Goal: Obtain resource: Download file/media

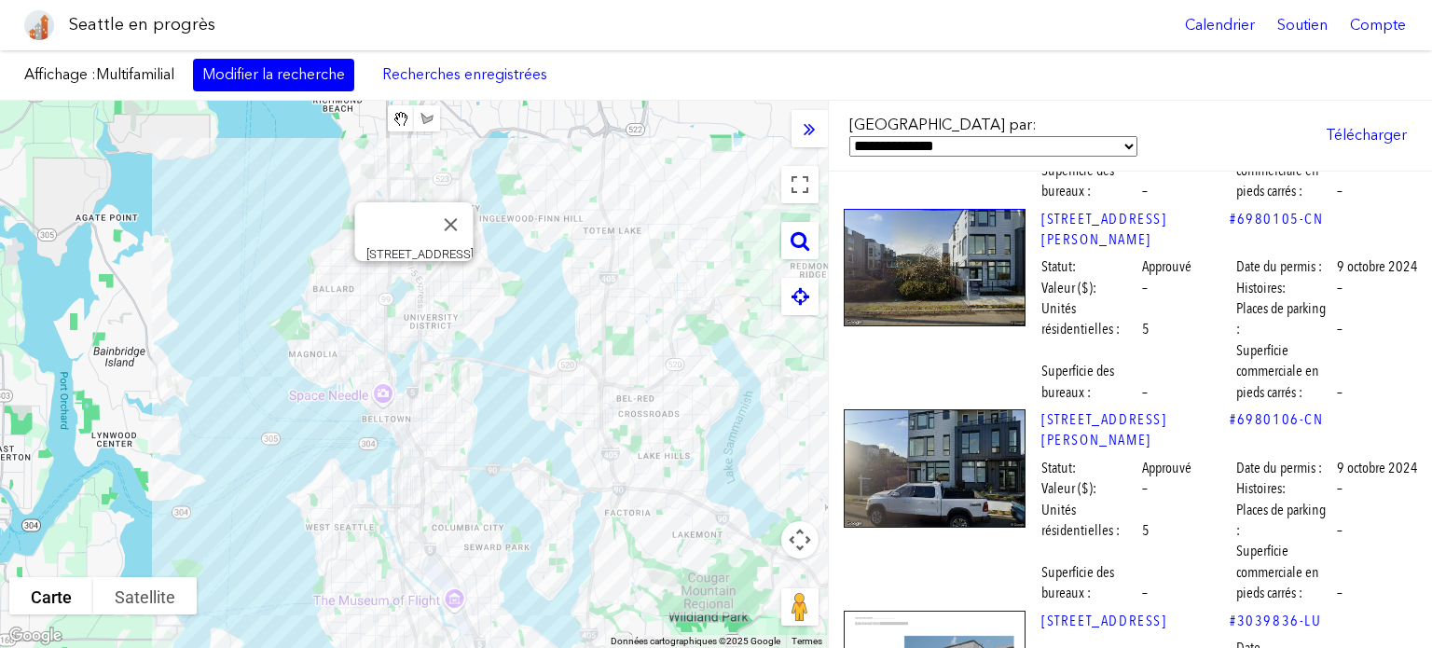
scroll to position [30200, 0]
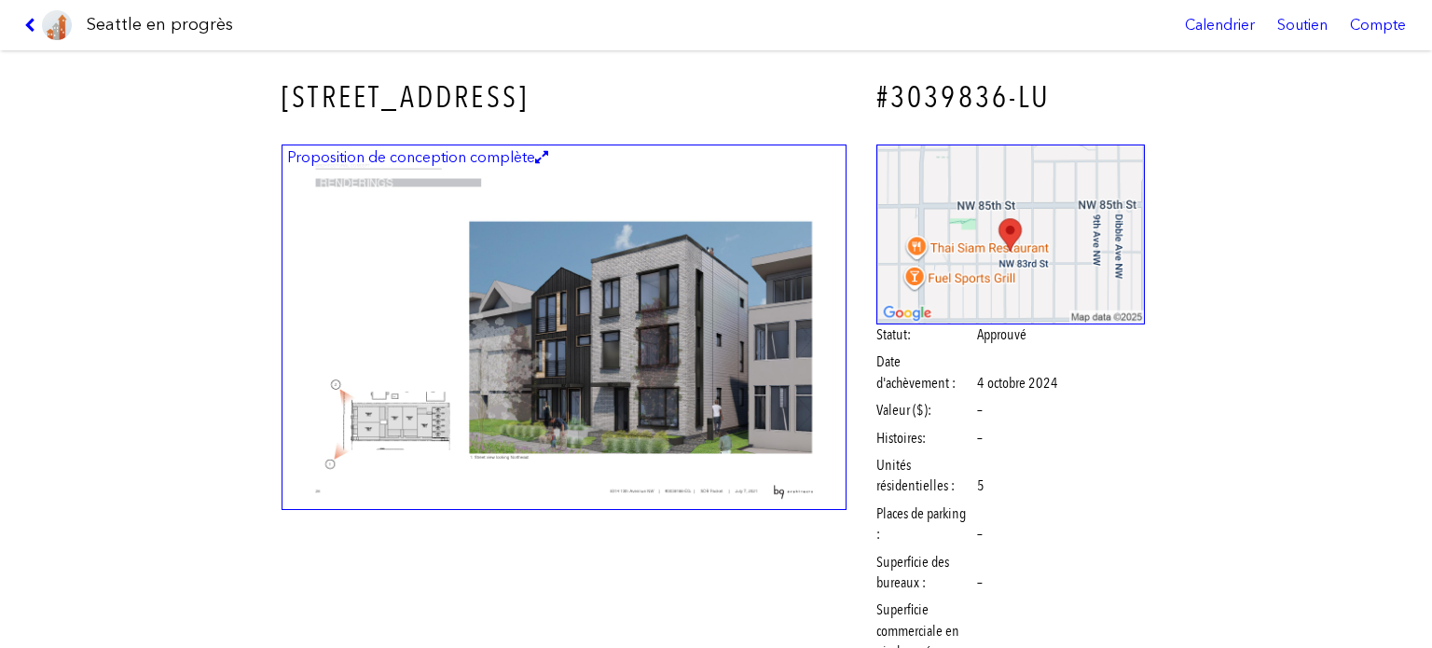
click at [634, 328] on img at bounding box center [563, 327] width 565 height 366
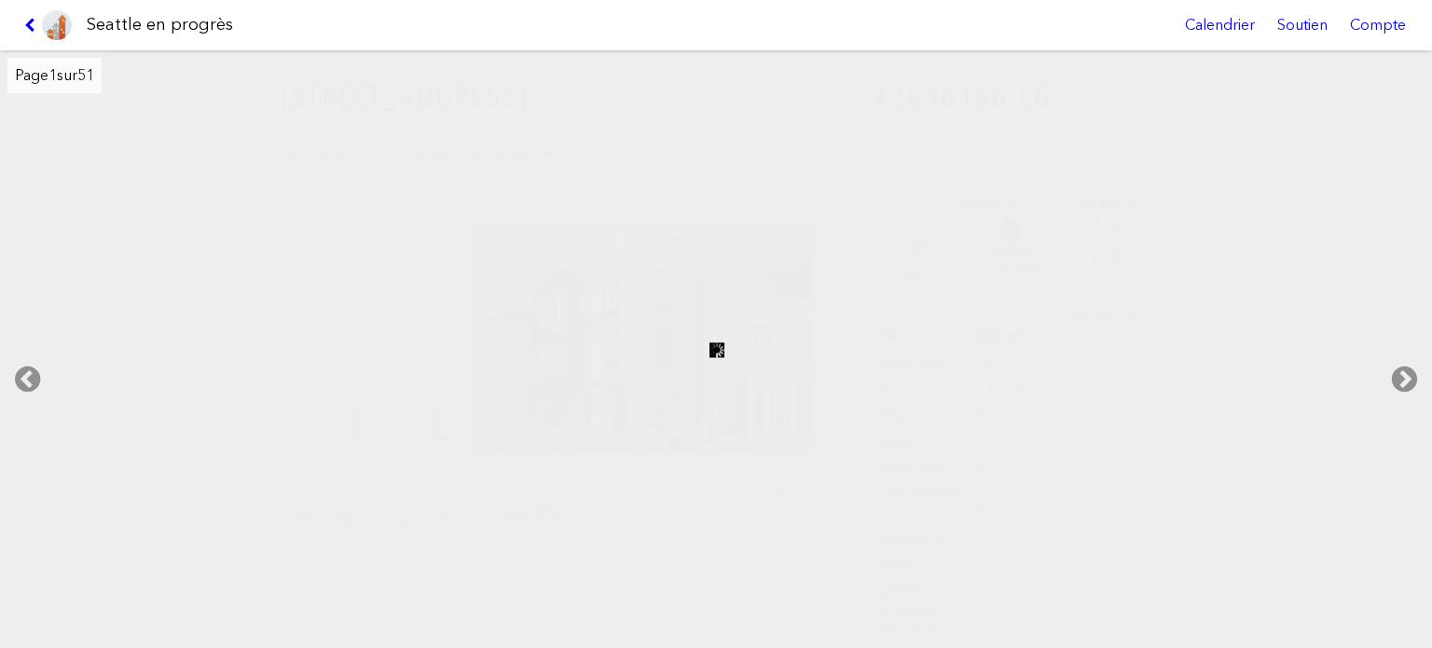
click at [30, 14] on link at bounding box center [48, 25] width 62 height 50
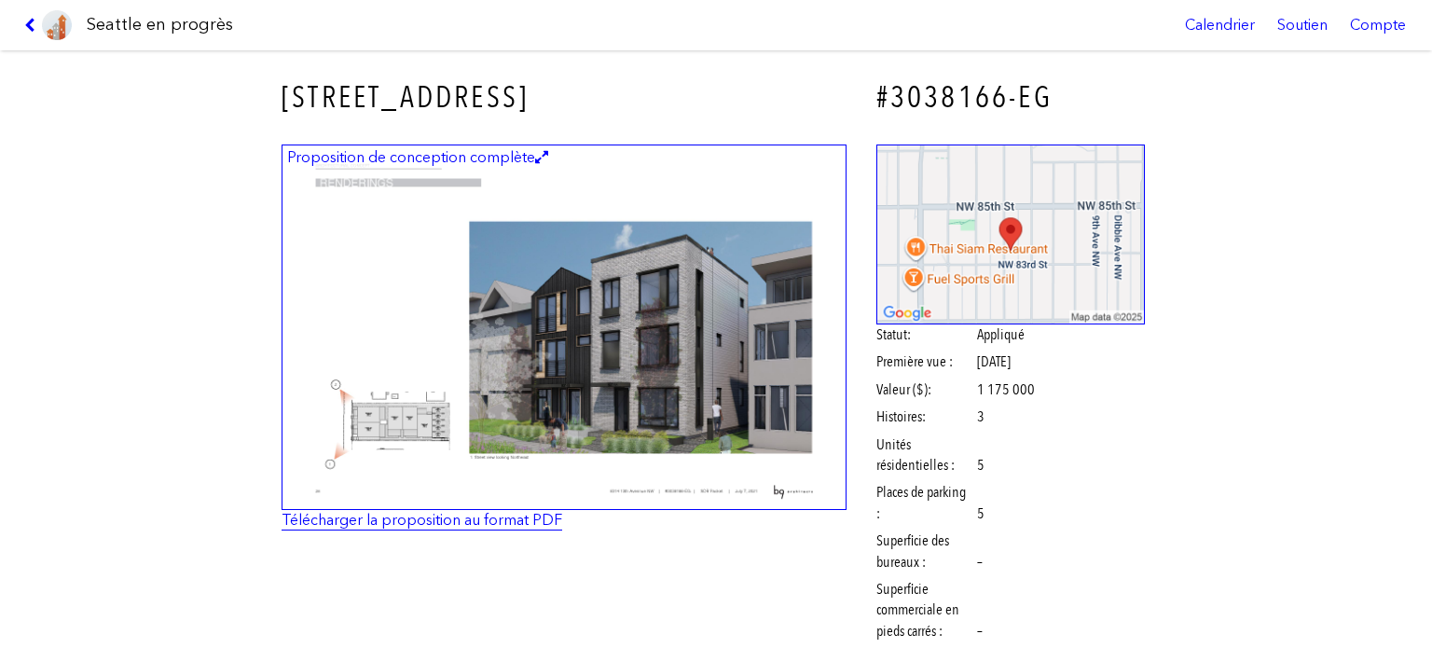
click at [510, 522] on font "Télécharger la proposition au format PDF" at bounding box center [421, 520] width 281 height 18
click at [24, 21] on icon at bounding box center [33, 25] width 18 height 15
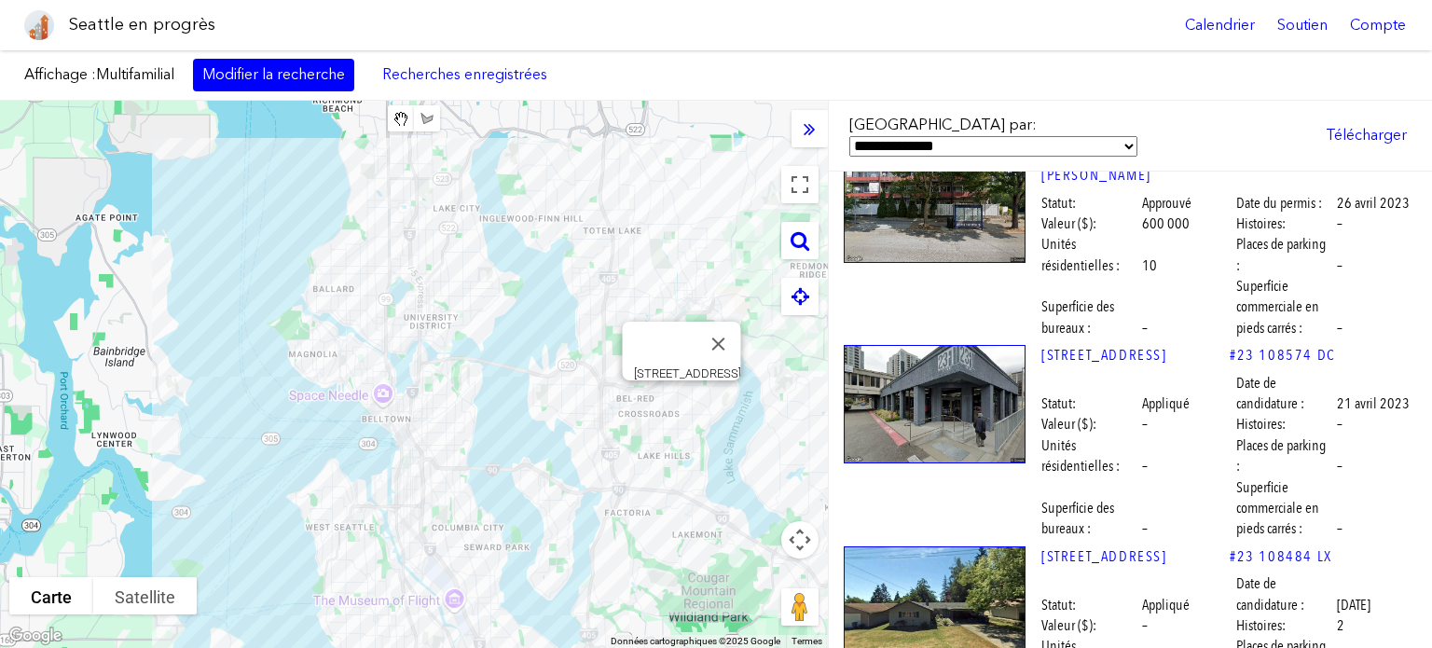
scroll to position [53503, 0]
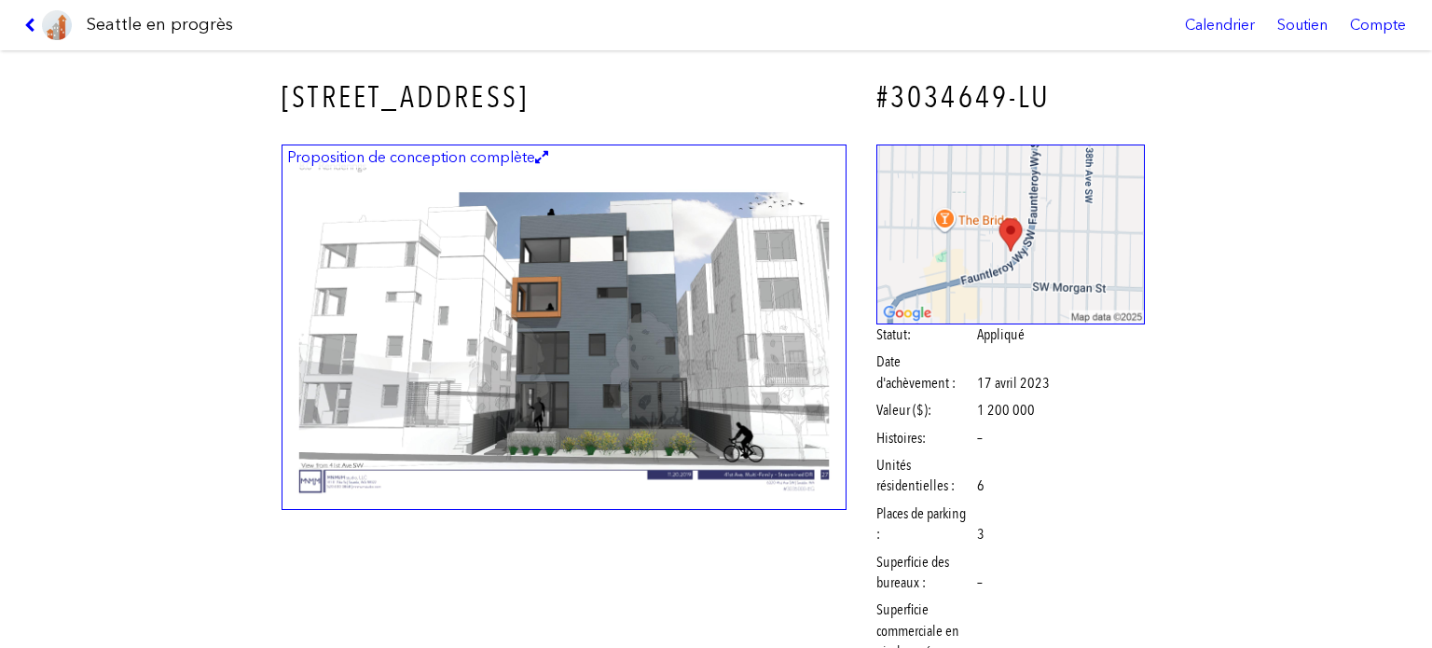
click at [541, 320] on img at bounding box center [563, 327] width 565 height 366
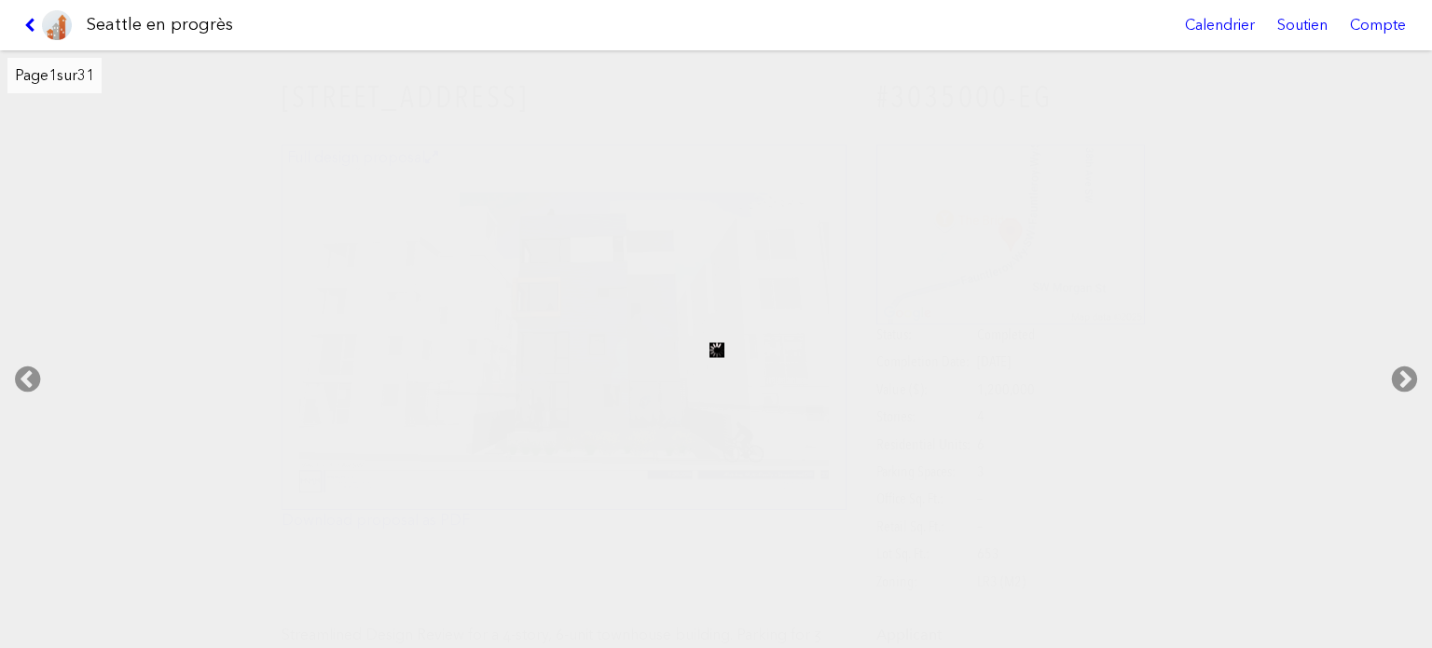
click at [27, 16] on link at bounding box center [48, 25] width 62 height 50
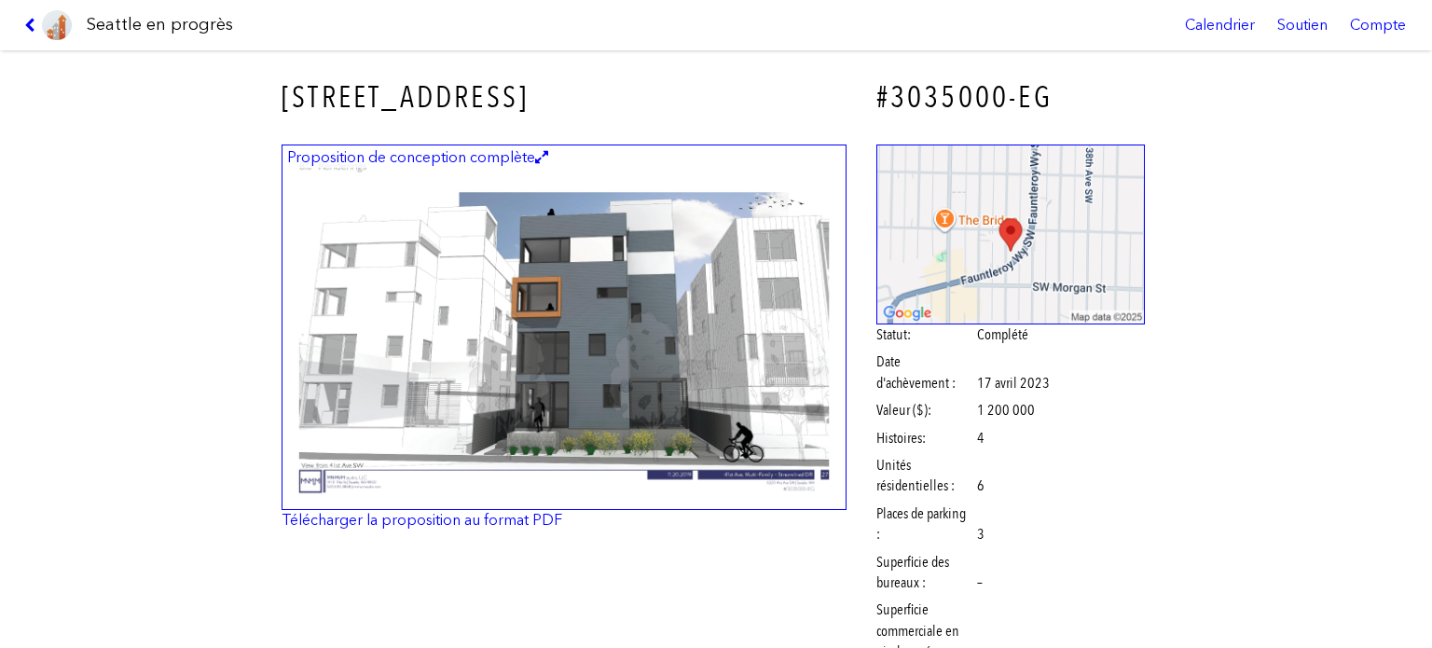
click at [27, 16] on link at bounding box center [48, 25] width 62 height 50
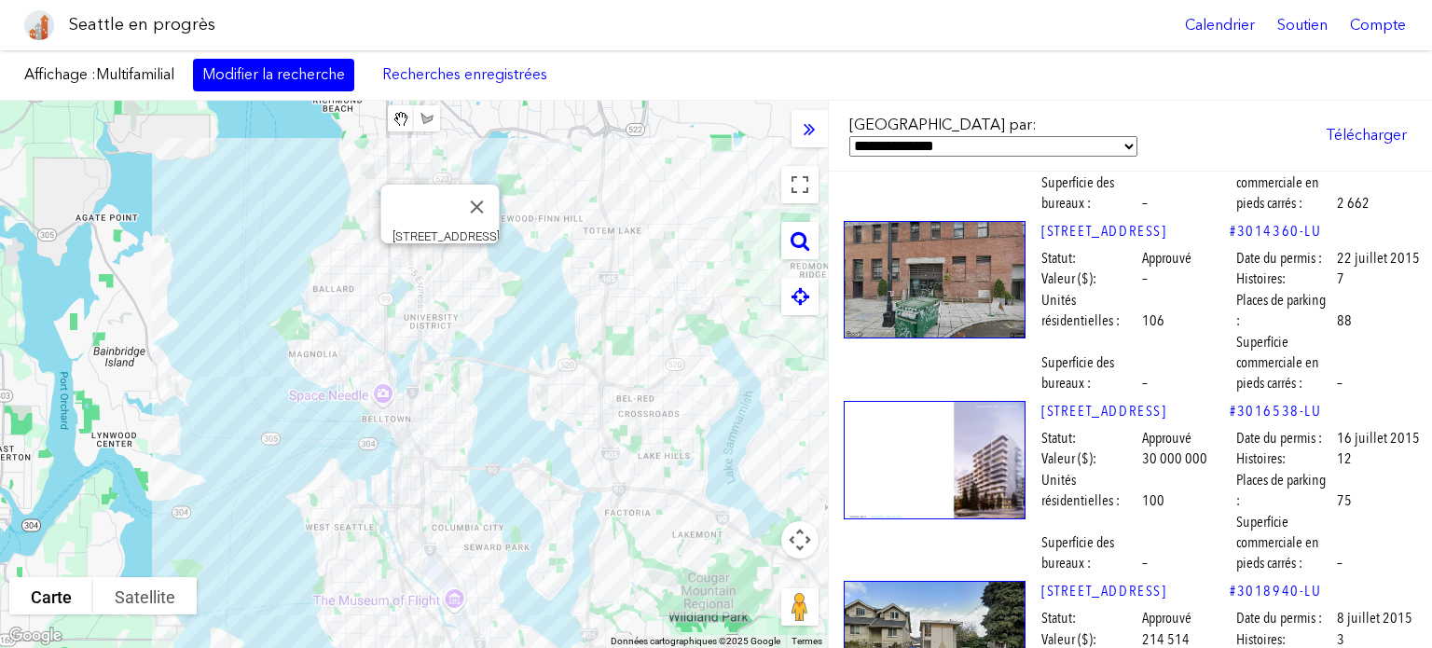
scroll to position [98902, 0]
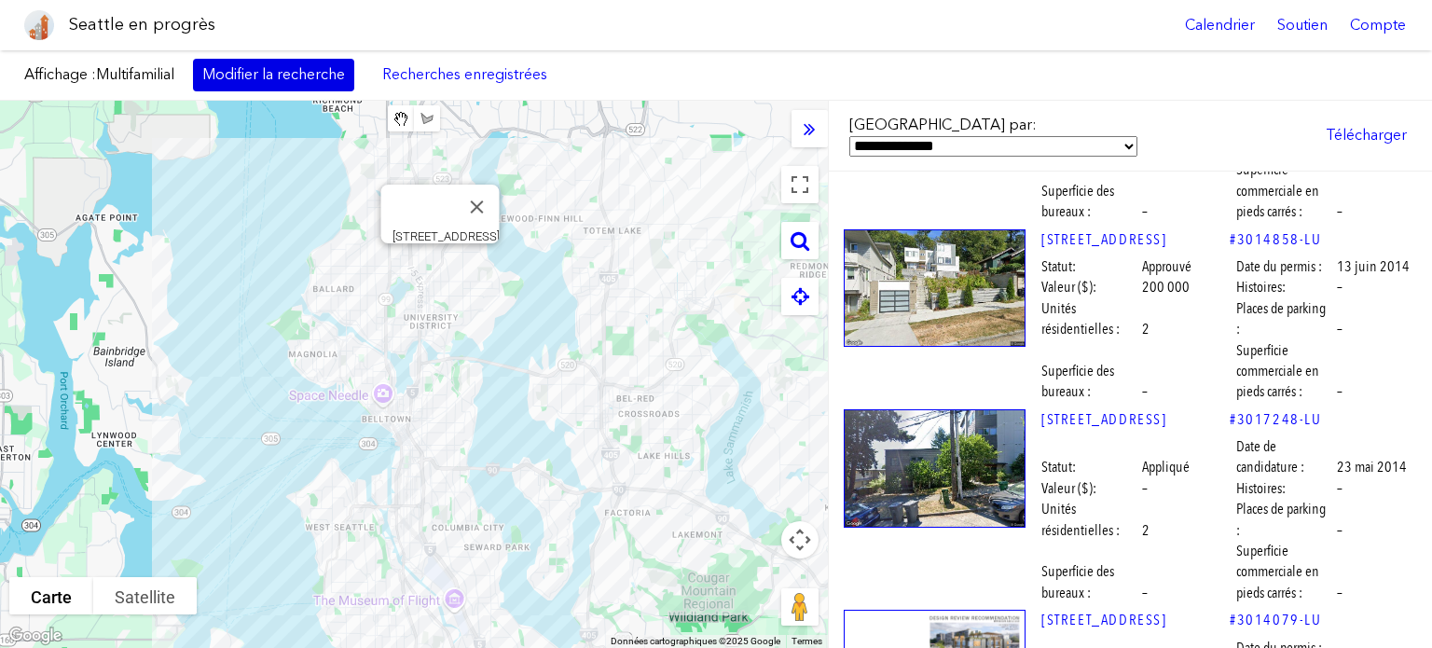
click at [275, 62] on link "Modifier la recherche" at bounding box center [273, 75] width 161 height 32
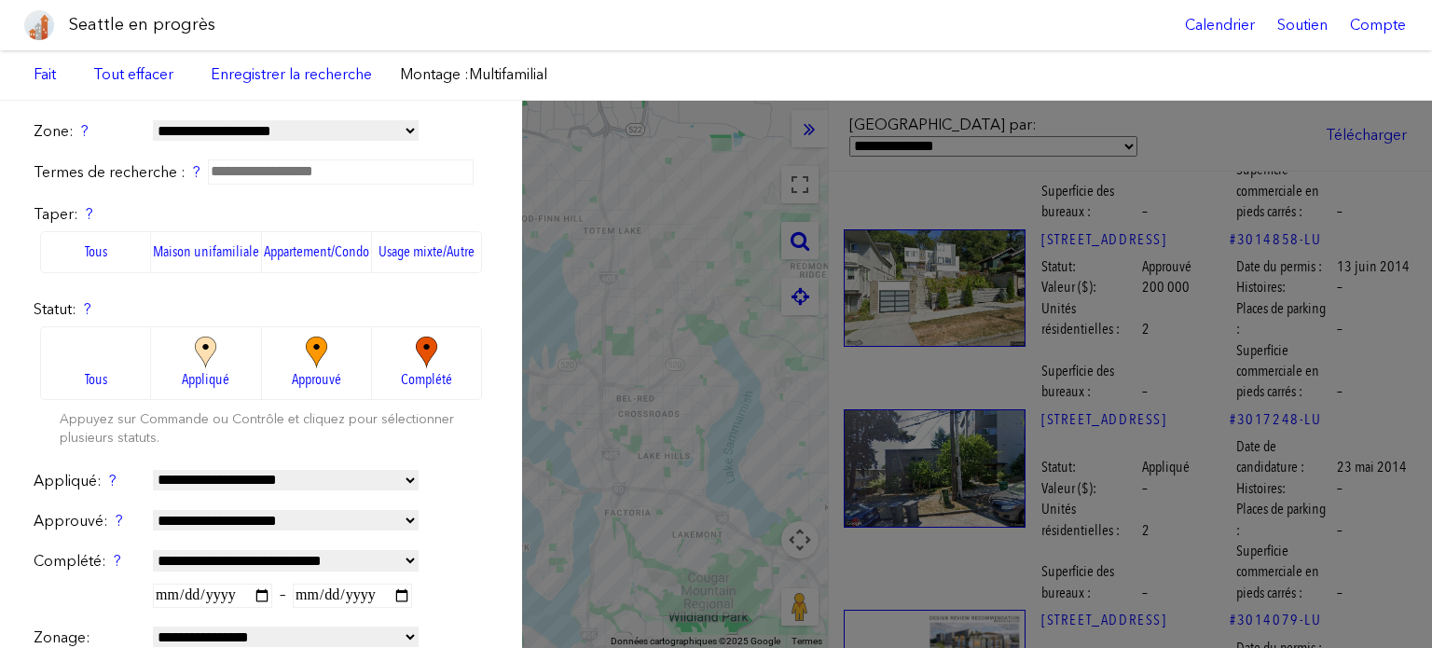
click at [675, 53] on div "Affichage : Multifamilial Modifier la recherche Recherches enregistrées Ajouté …" at bounding box center [716, 75] width 1432 height 50
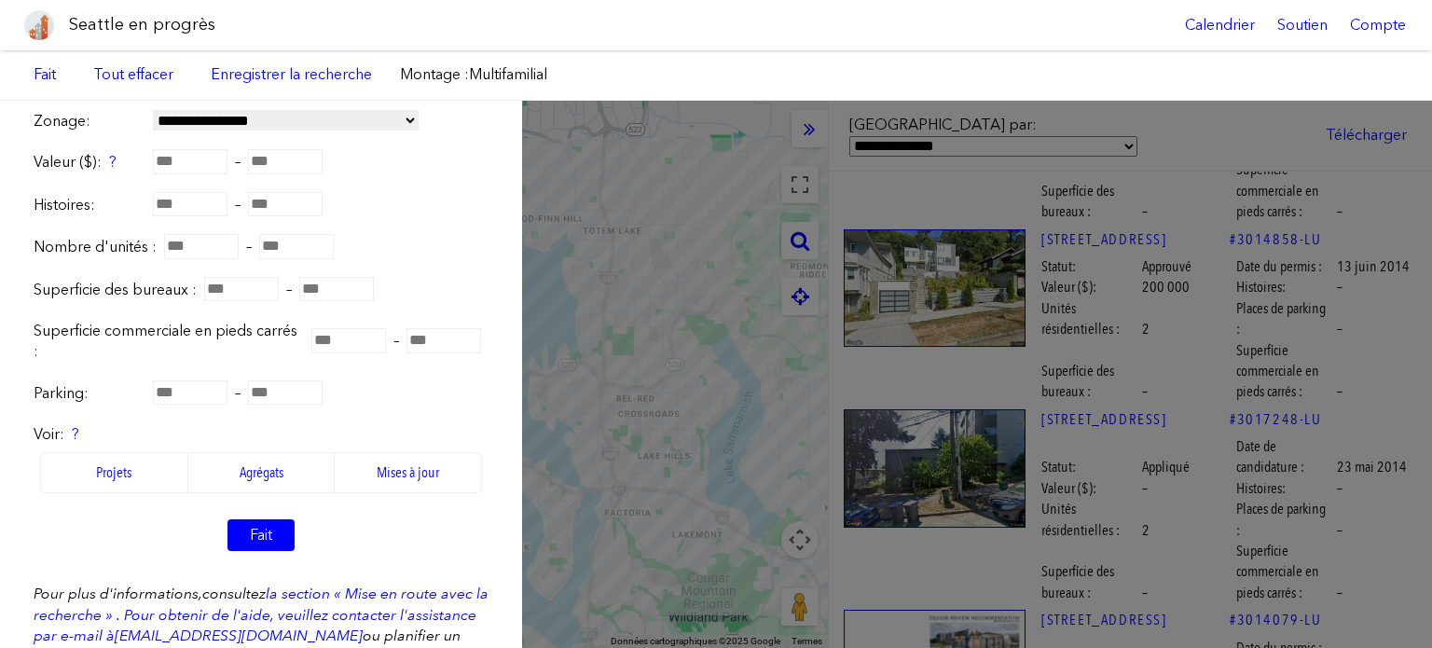
scroll to position [559, 0]
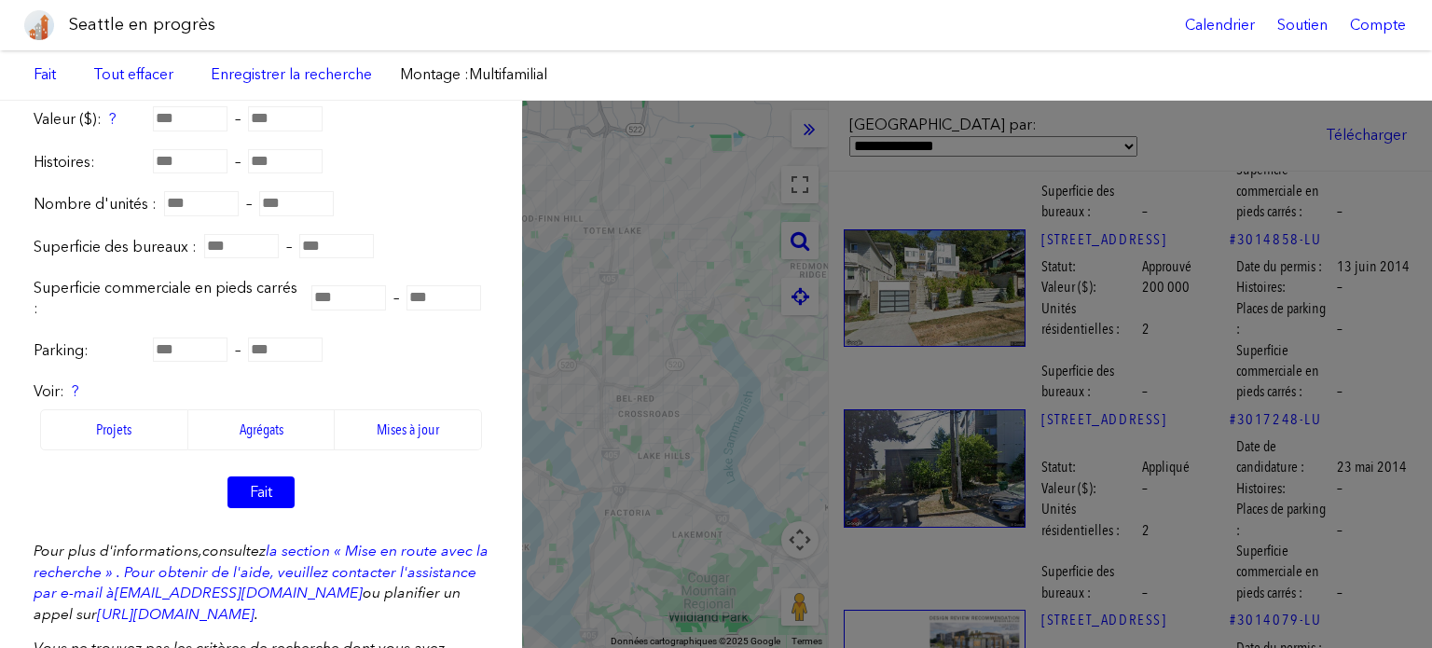
click at [672, 286] on div "**********" at bounding box center [716, 374] width 1432 height 547
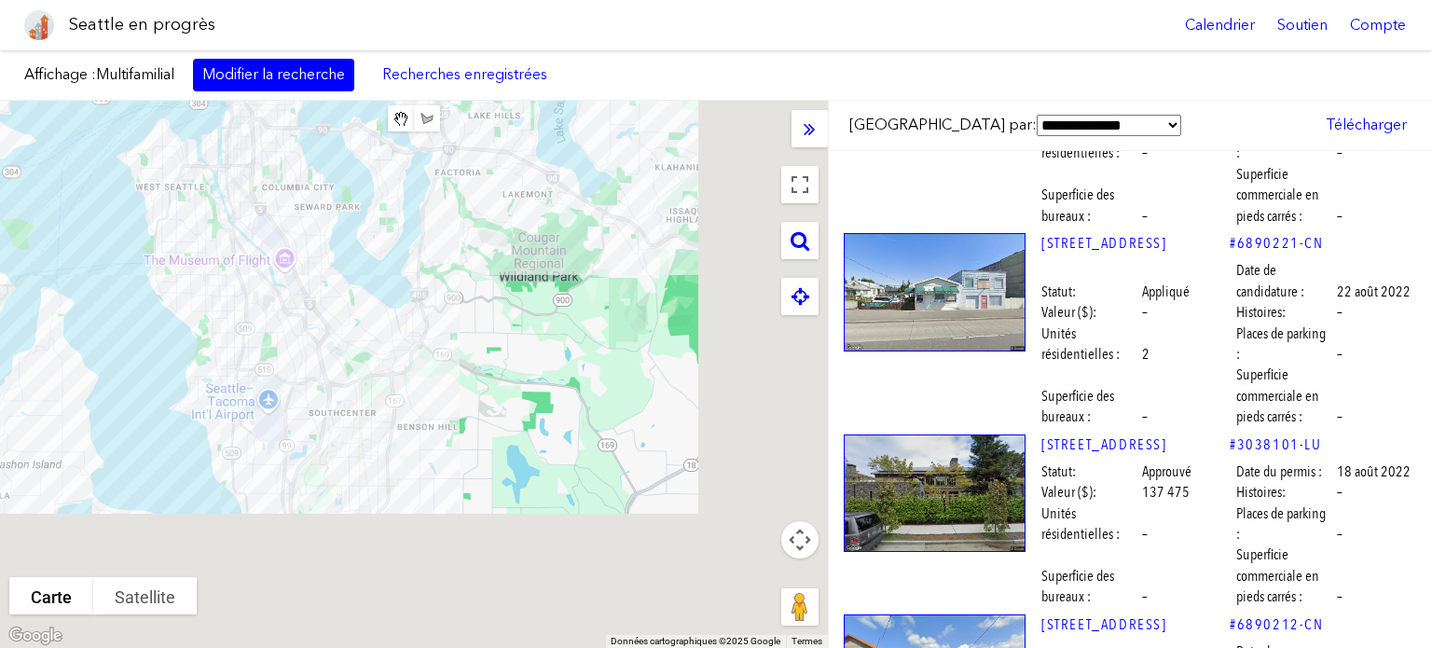
scroll to position [98747, 0]
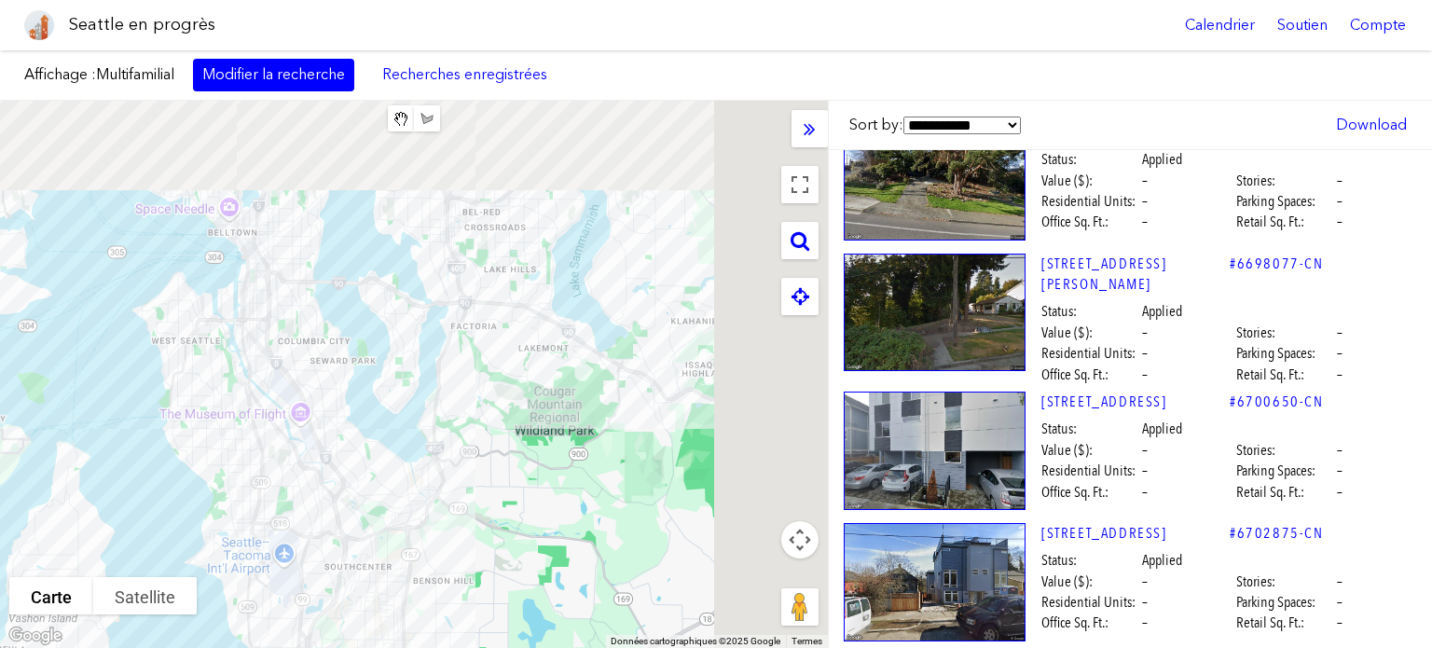
drag, startPoint x: 273, startPoint y: 256, endPoint x: 288, endPoint y: 386, distance: 130.4
click at [288, 386] on div "Pour naviguer, appuyez sur les touches fléchées." at bounding box center [414, 374] width 828 height 547
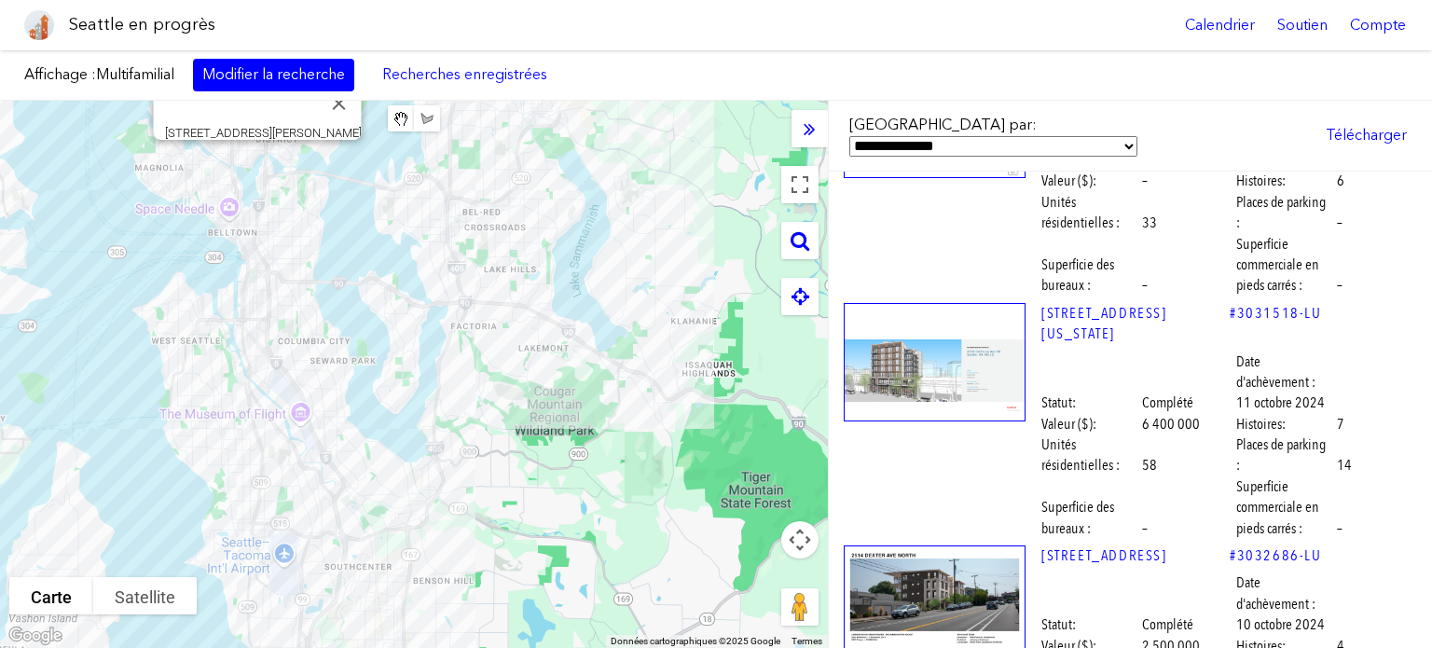
scroll to position [10881, 0]
